Goal: Information Seeking & Learning: Learn about a topic

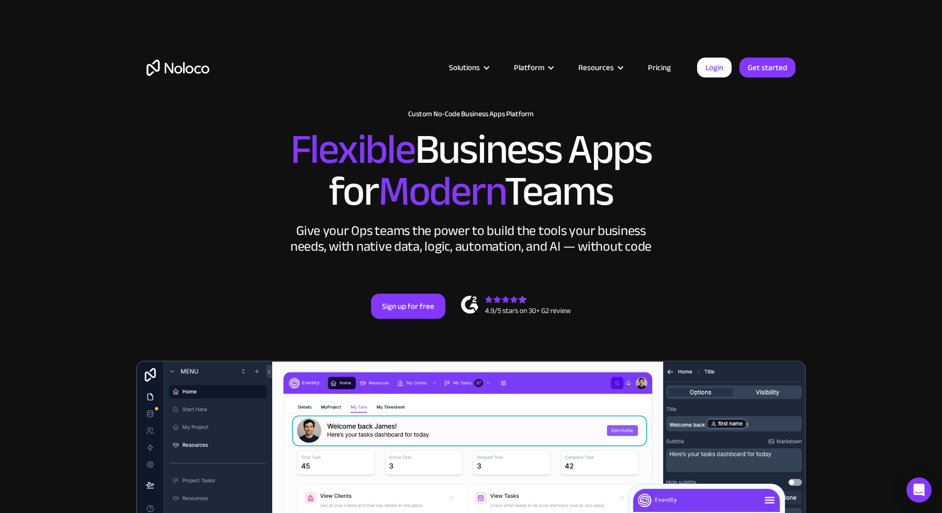
click at [652, 68] on link "Pricing" at bounding box center [659, 68] width 49 height 14
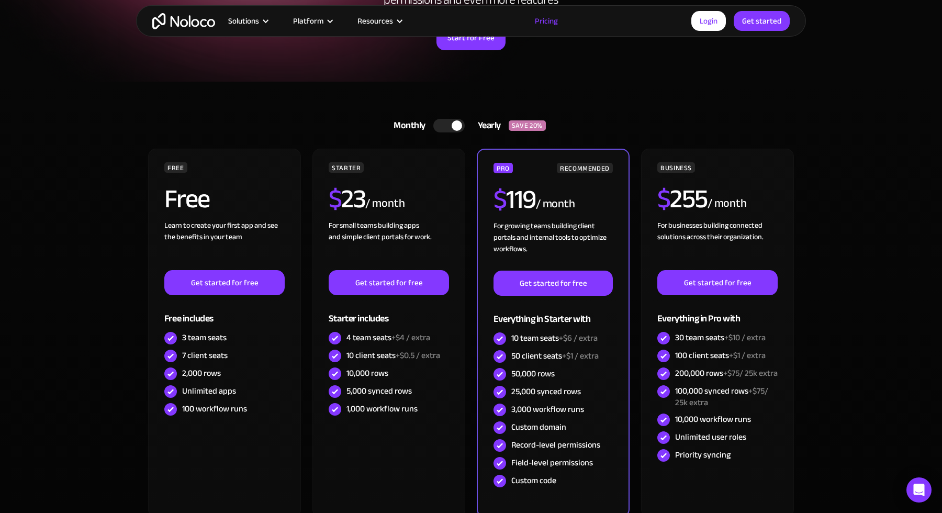
scroll to position [218, 0]
